Goal: Transaction & Acquisition: Purchase product/service

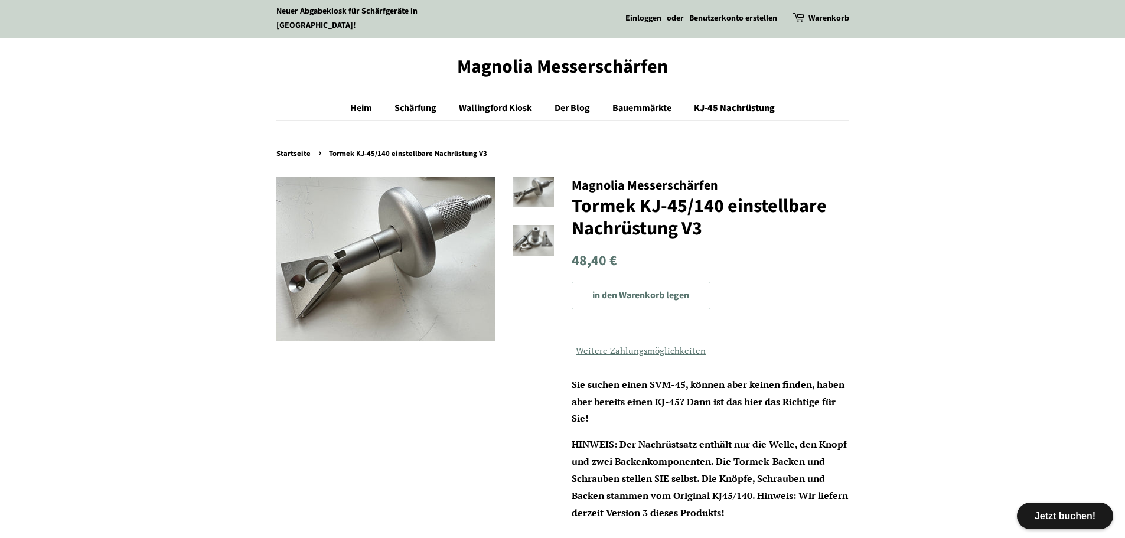
click at [635, 289] on font "in den Warenkorb legen" at bounding box center [640, 295] width 97 height 13
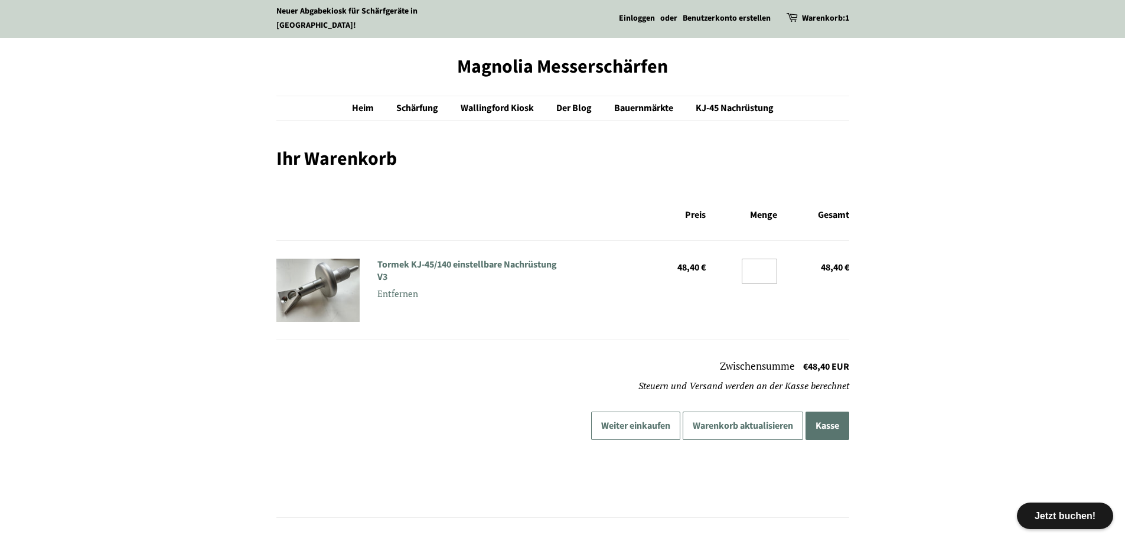
click at [766, 259] on input "*" at bounding box center [760, 271] width 36 height 25
type input "*"
click at [768, 259] on input "*" at bounding box center [760, 271] width 36 height 25
click at [826, 419] on font "Kasse" at bounding box center [827, 425] width 24 height 13
